Goal: Entertainment & Leisure: Consume media (video, audio)

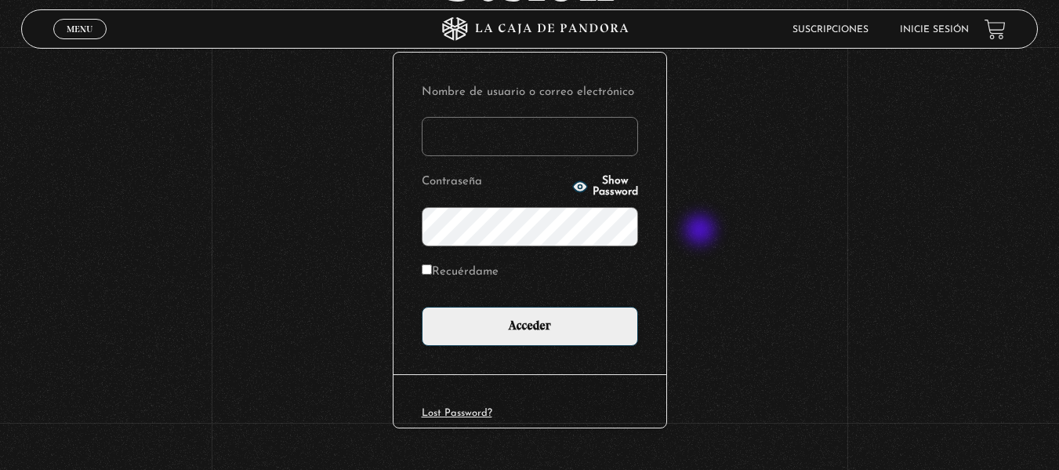
scroll to position [174, 0]
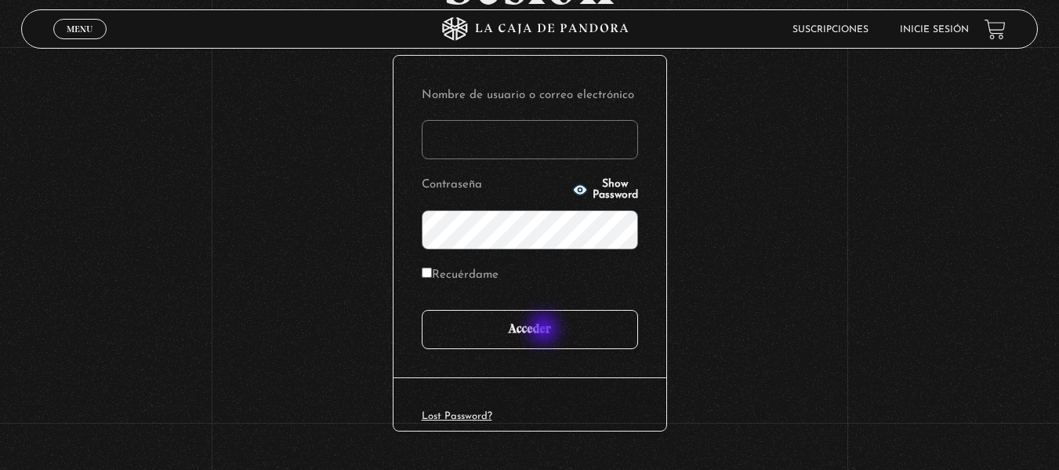
type input "lauris91019@gmail.com"
click at [544, 332] on input "Acceder" at bounding box center [530, 329] width 216 height 39
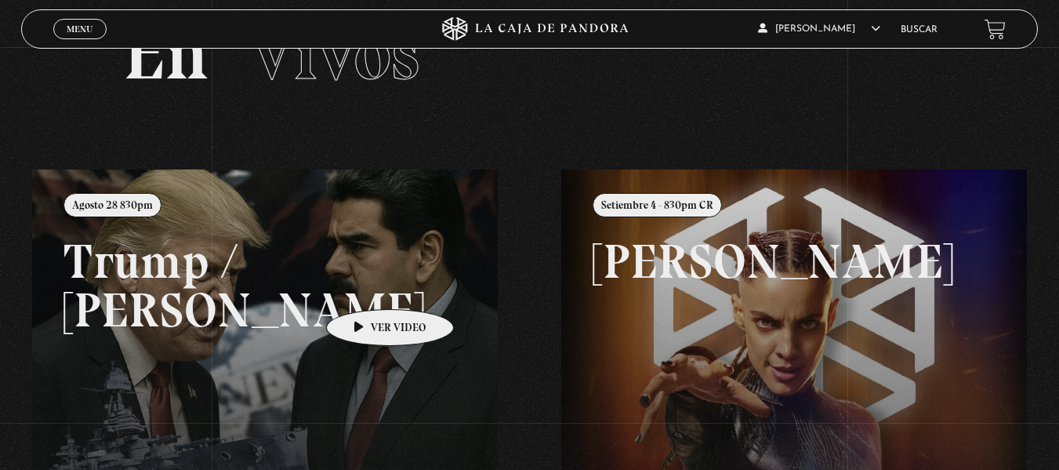
scroll to position [56, 0]
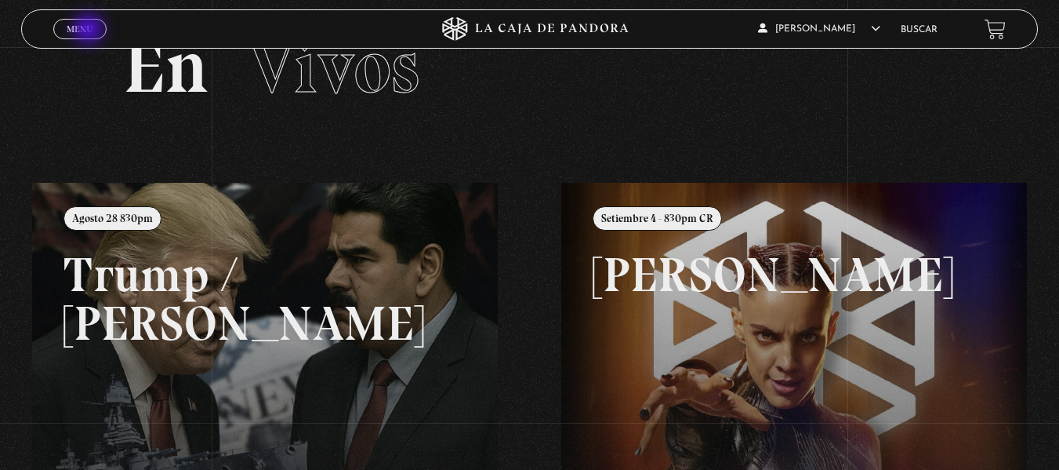
click at [90, 31] on span "Menu" at bounding box center [80, 28] width 26 height 9
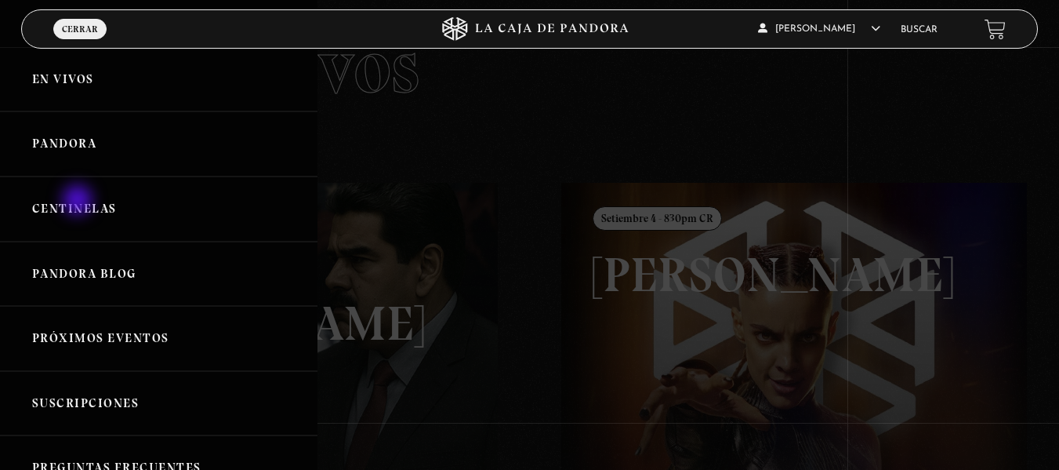
click at [79, 202] on link "Centinelas" at bounding box center [159, 208] width 318 height 65
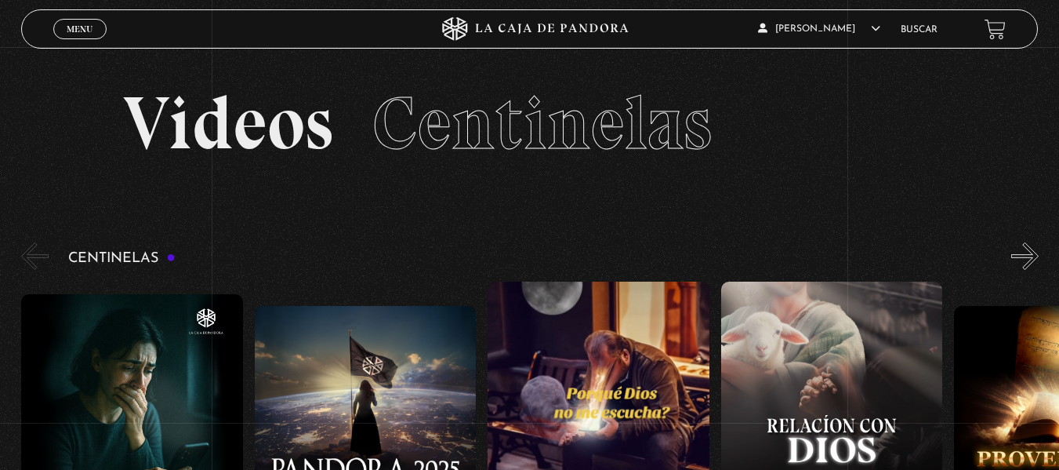
click at [79, 202] on section "Videos Centinelas" at bounding box center [529, 143] width 1059 height 192
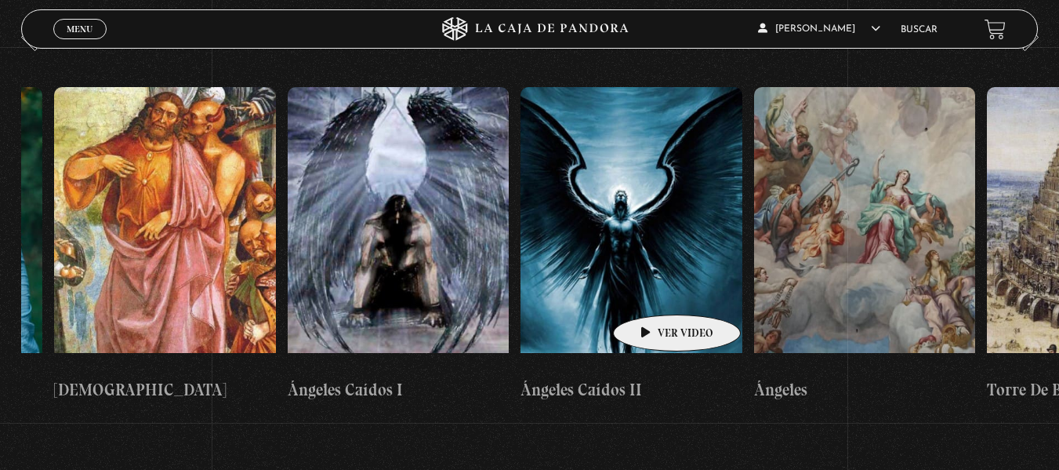
scroll to position [0, 24093]
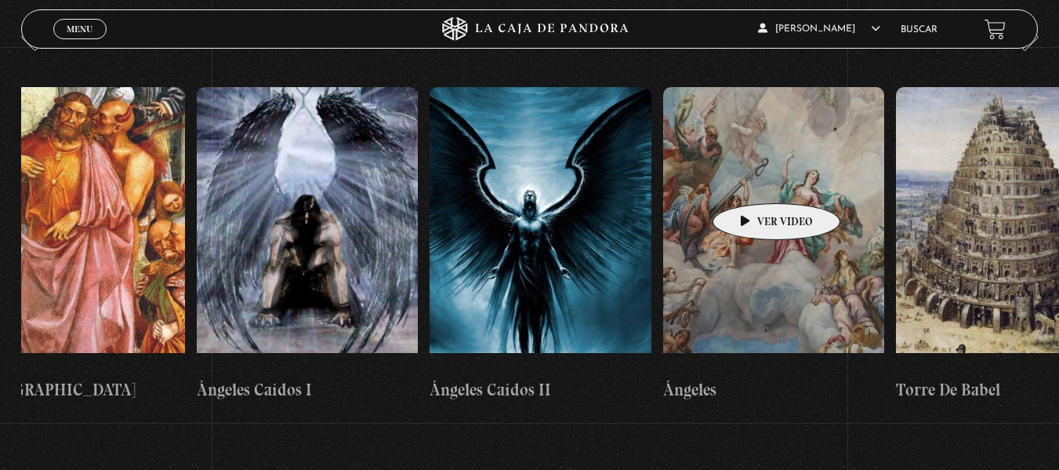
click at [752, 180] on figure at bounding box center [774, 228] width 222 height 282
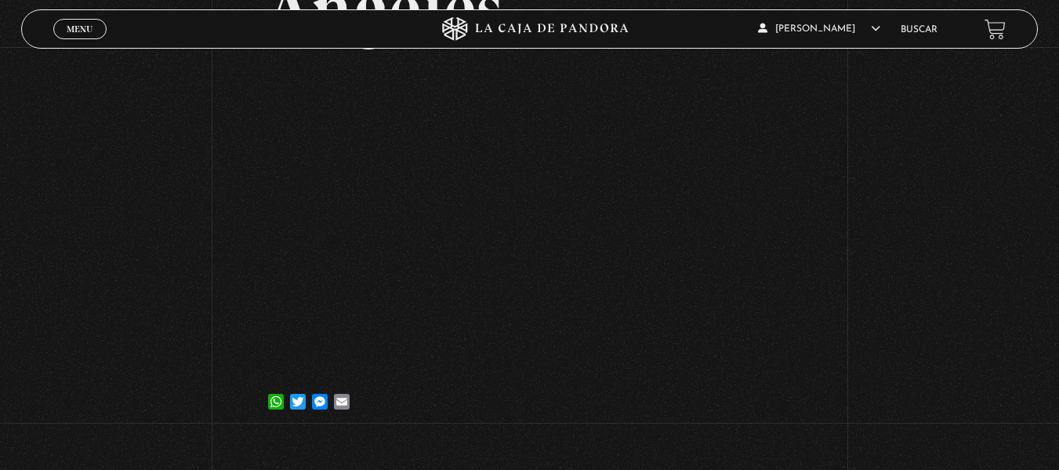
scroll to position [154, 0]
